Goal: Entertainment & Leisure: Consume media (video, audio)

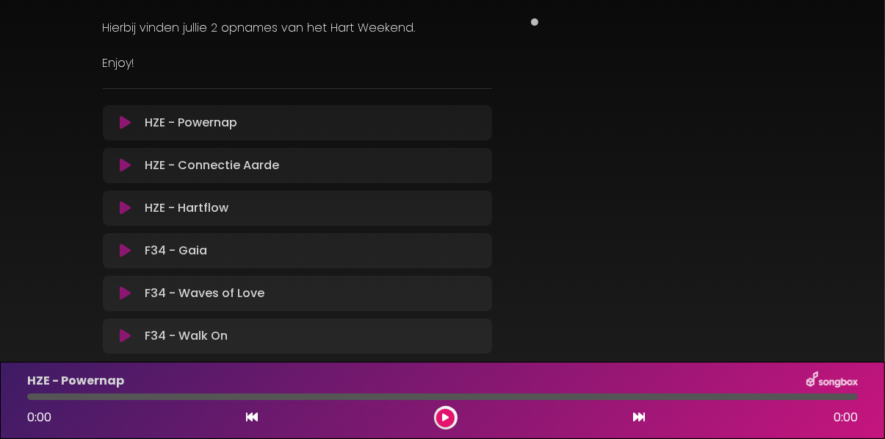
scroll to position [237, 0]
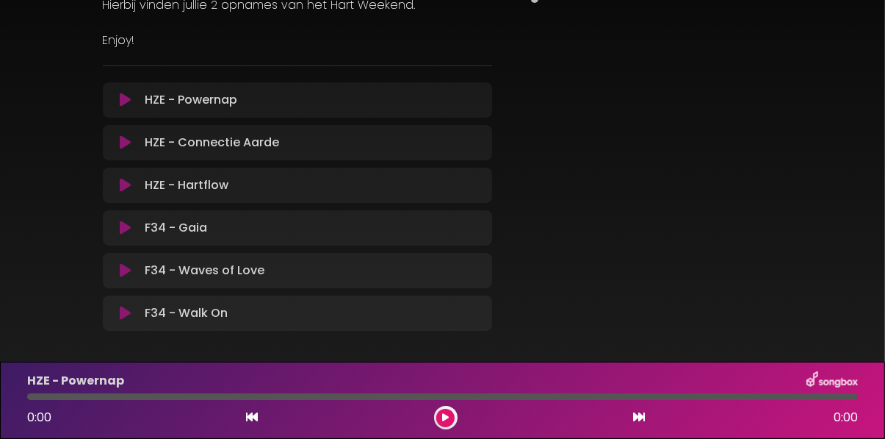
click at [118, 180] on button at bounding box center [125, 185] width 27 height 15
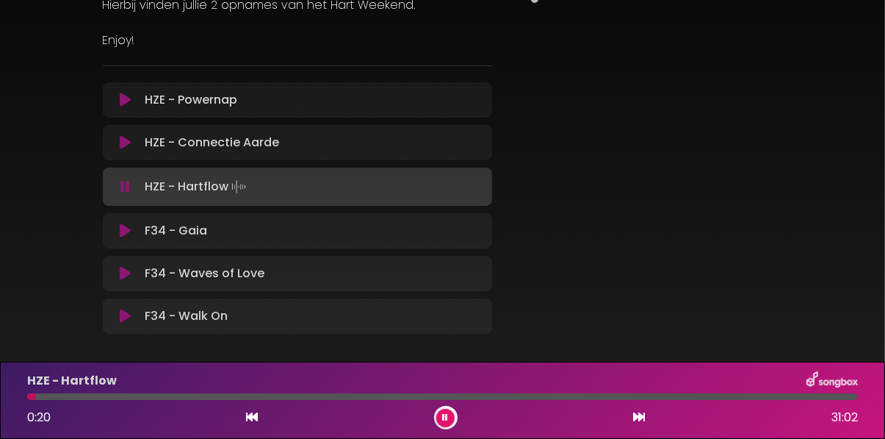
click at [9, 395] on div "HZE - Hartflow 0:20 31:02" at bounding box center [442, 399] width 885 height 77
click at [14, 396] on div "HZE - Hartflow 0:20 31:02" at bounding box center [442, 399] width 885 height 77
click at [454, 434] on div "HZE - Hartflow 0:22 31:02" at bounding box center [442, 399] width 885 height 77
click at [437, 414] on button at bounding box center [445, 418] width 18 height 18
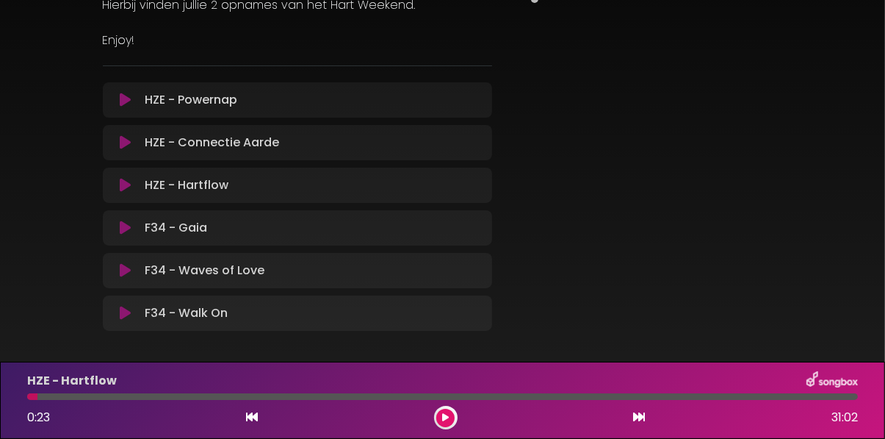
click at [448, 424] on button at bounding box center [445, 418] width 18 height 18
